Goal: Task Accomplishment & Management: Manage account settings

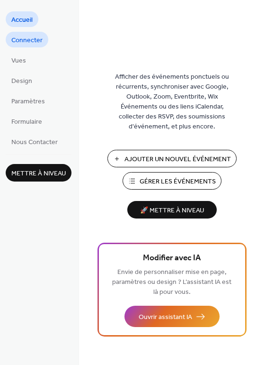
click at [27, 44] on span "Connecter" at bounding box center [26, 41] width 31 height 10
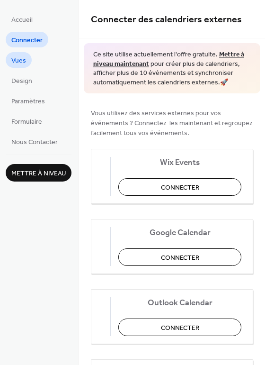
click at [27, 59] on link "Vues" at bounding box center [19, 60] width 26 height 16
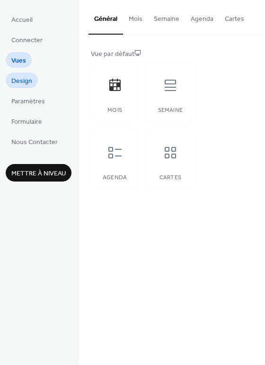
click at [22, 79] on span "Design" at bounding box center [21, 81] width 21 height 10
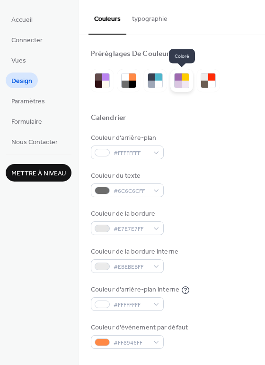
click at [179, 77] on div at bounding box center [178, 76] width 7 height 7
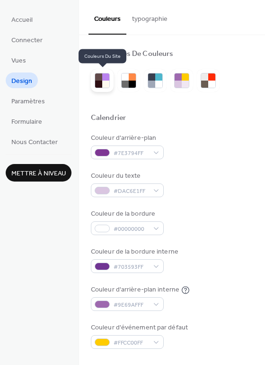
click at [102, 78] on div at bounding box center [105, 76] width 7 height 7
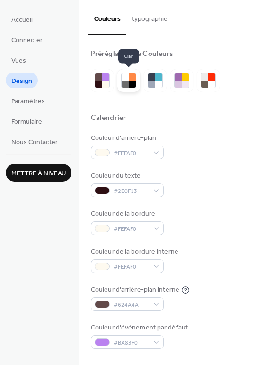
click at [127, 81] on div at bounding box center [125, 84] width 7 height 7
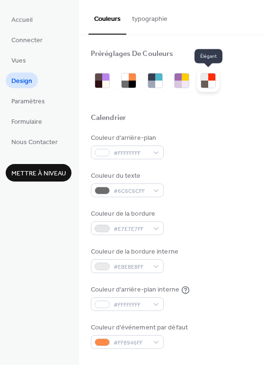
click at [205, 83] on div at bounding box center [204, 84] width 7 height 7
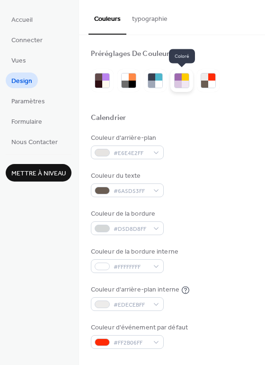
click at [180, 82] on div at bounding box center [178, 84] width 7 height 7
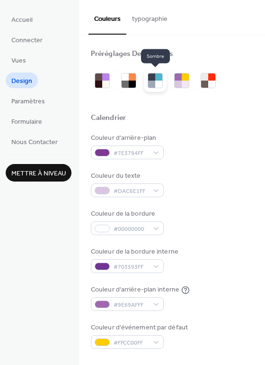
click at [151, 81] on div at bounding box center [151, 84] width 7 height 7
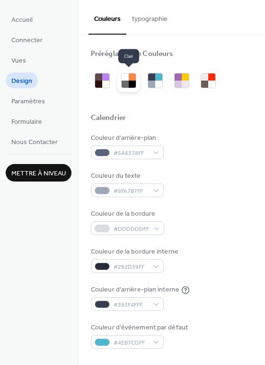
click at [132, 79] on div at bounding box center [132, 76] width 7 height 7
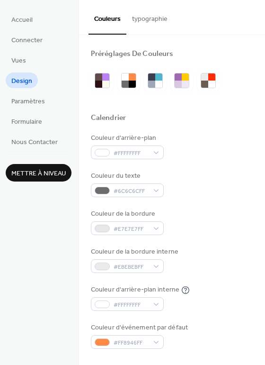
click at [126, 54] on div "Préréglages De Couleurs" at bounding box center [132, 54] width 82 height 10
click at [99, 83] on div at bounding box center [98, 84] width 7 height 7
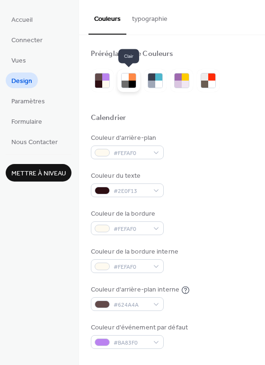
click at [126, 82] on div at bounding box center [125, 84] width 7 height 7
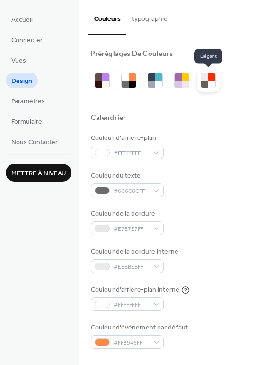
click at [198, 81] on div at bounding box center [208, 80] width 23 height 23
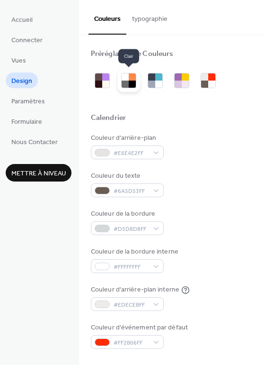
click at [129, 76] on div at bounding box center [132, 76] width 7 height 7
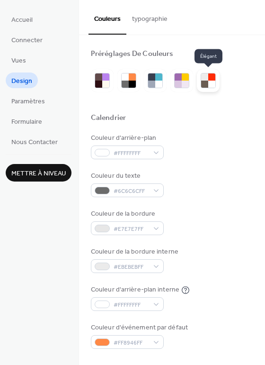
click at [200, 79] on div at bounding box center [208, 80] width 23 height 23
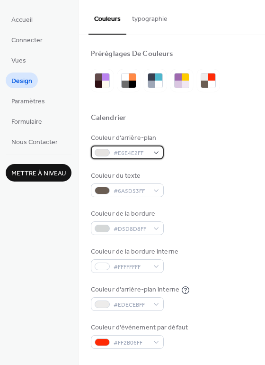
click at [158, 155] on div "#E6E4E2FF" at bounding box center [127, 152] width 73 height 14
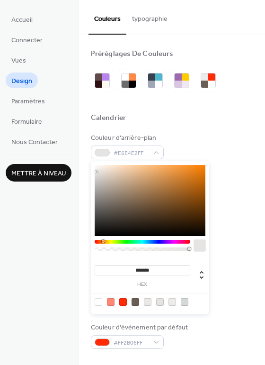
click at [173, 302] on div at bounding box center [173, 302] width 8 height 8
click at [102, 300] on div at bounding box center [99, 302] width 8 height 8
type input "*******"
click at [236, 323] on div "Couleur d'événement par défaut #FF2B06FF" at bounding box center [172, 336] width 163 height 26
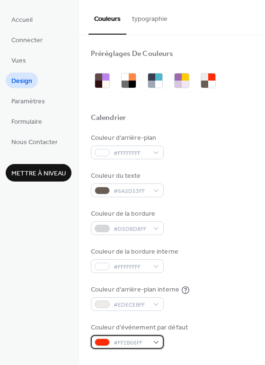
click at [156, 343] on div "#FF2B06FF" at bounding box center [127, 342] width 73 height 14
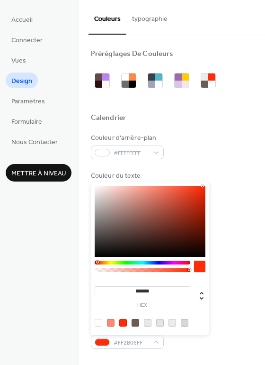
click at [238, 258] on div "Couleur de la bordure interne #FFFFFFFF" at bounding box center [172, 260] width 163 height 26
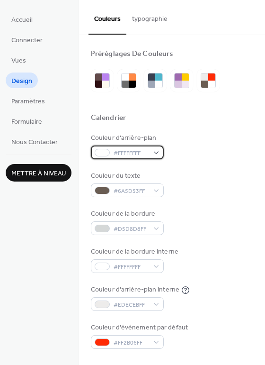
click at [155, 154] on div "#FFFFFFFF" at bounding box center [127, 152] width 73 height 14
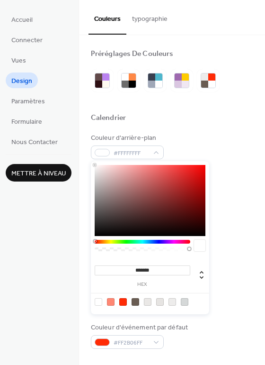
click at [100, 303] on div at bounding box center [99, 302] width 8 height 8
click at [236, 243] on div "Couleur d'arrière-plan #FFFFFFFF Couleur du texte #6A5D53FF Couleur de la bordu…" at bounding box center [172, 241] width 163 height 216
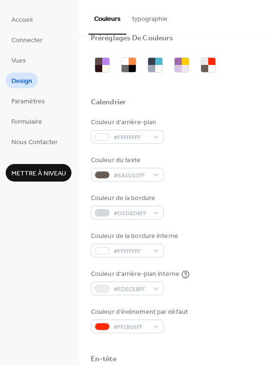
scroll to position [18, 0]
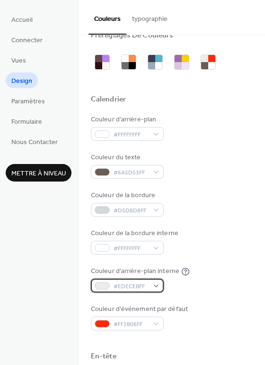
click at [156, 282] on div "#EDECEBFF" at bounding box center [127, 286] width 73 height 14
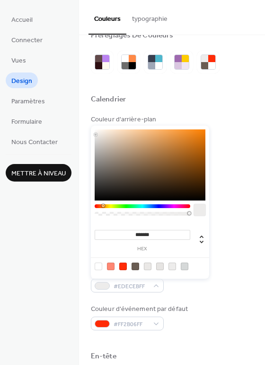
click at [100, 266] on div at bounding box center [99, 267] width 8 height 8
click at [149, 268] on div at bounding box center [148, 267] width 8 height 8
click at [99, 266] on div at bounding box center [99, 267] width 8 height 8
type input "*******"
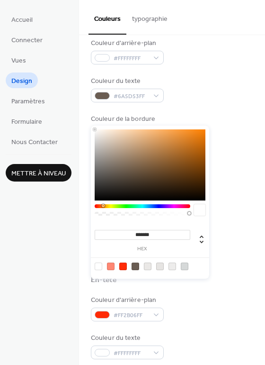
scroll to position [97, 0]
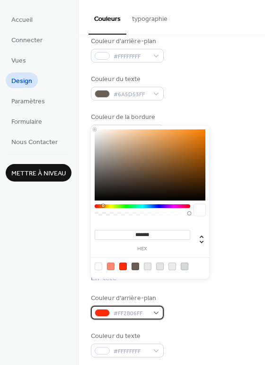
click at [154, 314] on div "#FF2B06FF" at bounding box center [127, 313] width 73 height 14
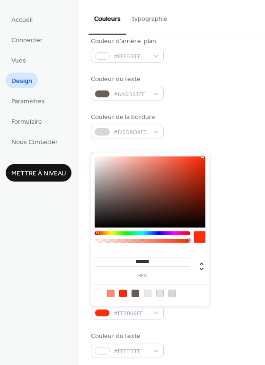
click at [134, 294] on div at bounding box center [136, 294] width 8 height 8
type input "*******"
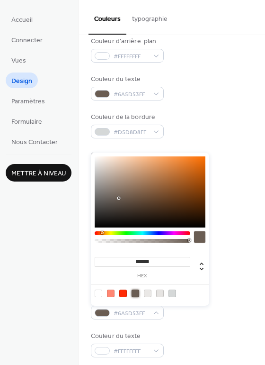
click at [134, 294] on div at bounding box center [136, 294] width 8 height 8
click at [217, 295] on div "Couleur d'arrière-plan #6A5D53FF" at bounding box center [172, 306] width 163 height 26
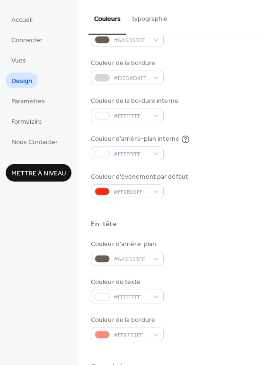
scroll to position [160, 0]
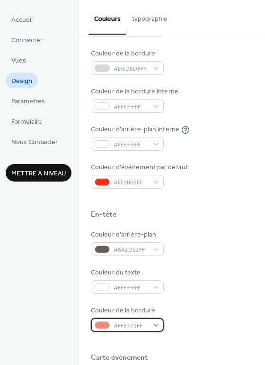
click at [157, 324] on div "#FF8773FF" at bounding box center [127, 325] width 73 height 14
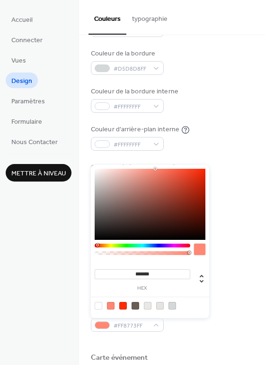
click at [135, 305] on div at bounding box center [136, 306] width 8 height 8
type input "*******"
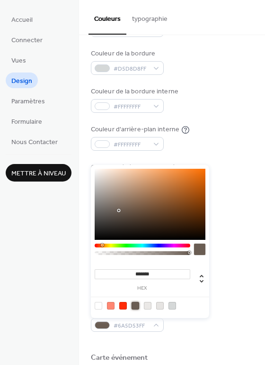
click at [235, 258] on div "Couleur d'arrière-plan #6A5D53FF Couleur du texte #FFFFFFFF Couleur de la bordu…" at bounding box center [172, 281] width 163 height 102
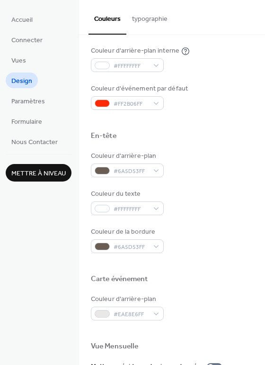
scroll to position [240, 0]
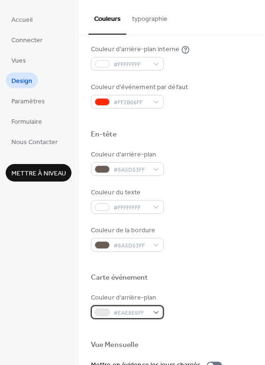
click at [154, 312] on div "#EAE8E6FF" at bounding box center [127, 312] width 73 height 14
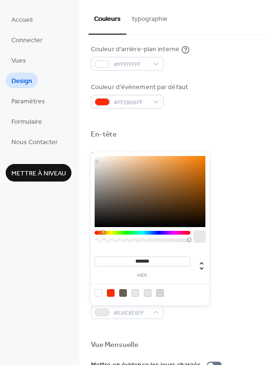
click at [97, 295] on div at bounding box center [99, 293] width 8 height 8
type input "*******"
click at [218, 293] on div "Couleur d'arrière-plan #FFFFFFFF" at bounding box center [172, 306] width 163 height 26
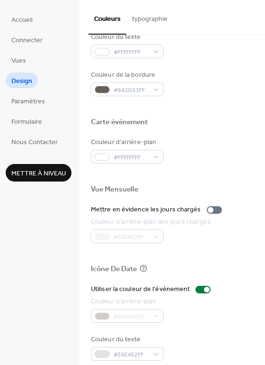
scroll to position [406, 0]
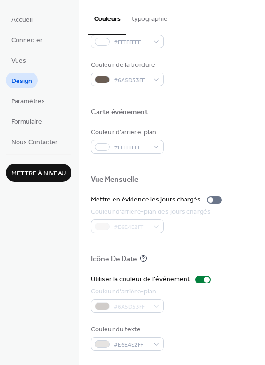
click at [152, 305] on div "#6A5D53FF" at bounding box center [127, 306] width 73 height 14
click at [36, 97] on span "Paramètres" at bounding box center [28, 102] width 34 height 10
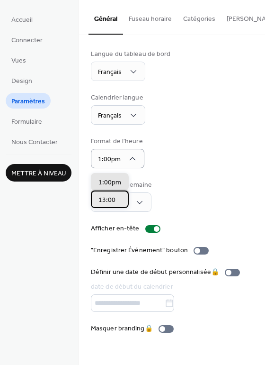
click at [113, 200] on span "13:00" at bounding box center [107, 200] width 17 height 10
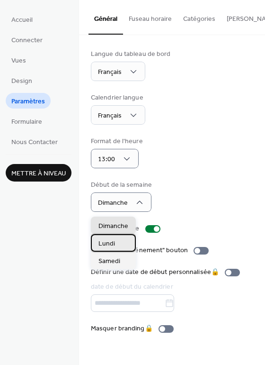
click at [113, 242] on span "Lundi" at bounding box center [107, 244] width 17 height 10
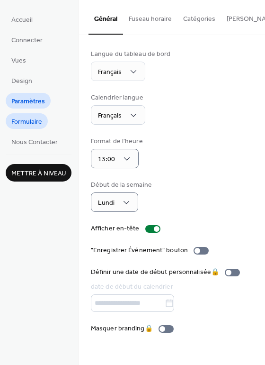
click at [36, 124] on span "Formulaire" at bounding box center [26, 122] width 31 height 10
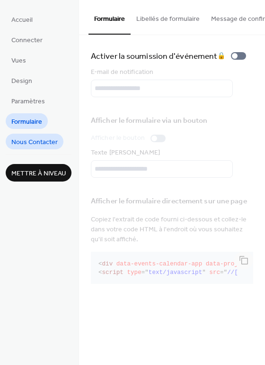
click at [29, 141] on span "Nous Contacter" at bounding box center [34, 142] width 46 height 10
